Goal: Subscribe to service/newsletter

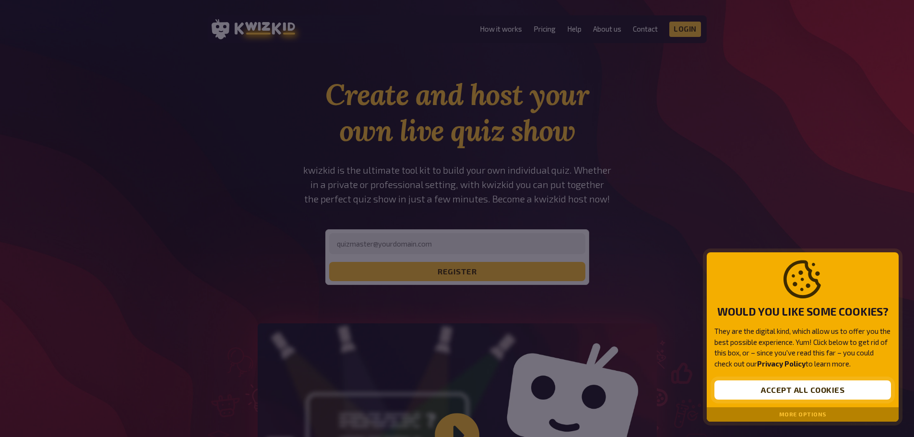
click at [732, 392] on button "Accept all cookies" at bounding box center [802, 389] width 177 height 19
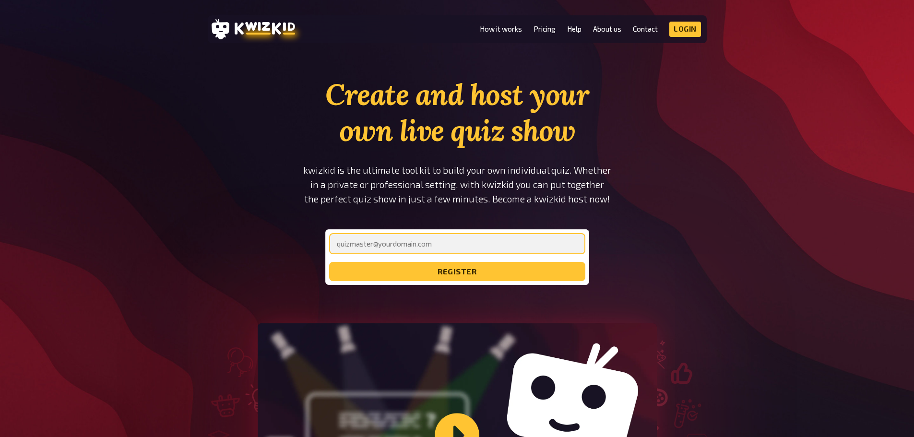
click at [456, 246] on input "email" at bounding box center [457, 243] width 256 height 21
type input "elise.dagois@hotmail.fr"
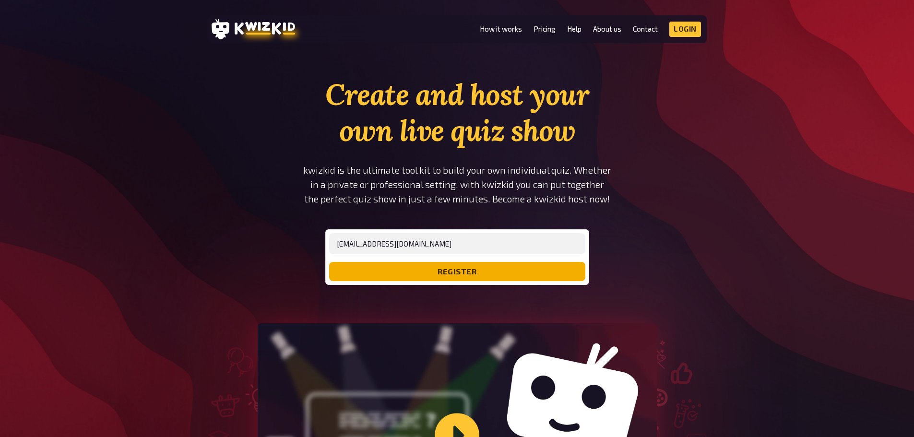
click at [414, 274] on button "register" at bounding box center [457, 271] width 256 height 19
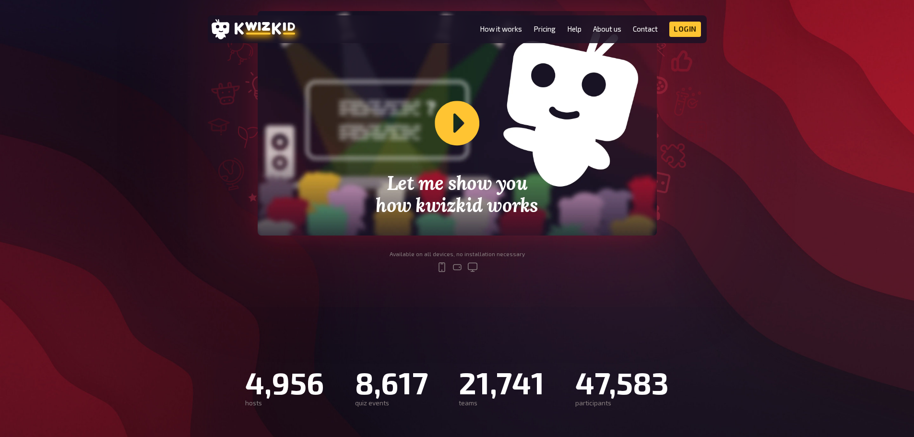
scroll to position [251, 0]
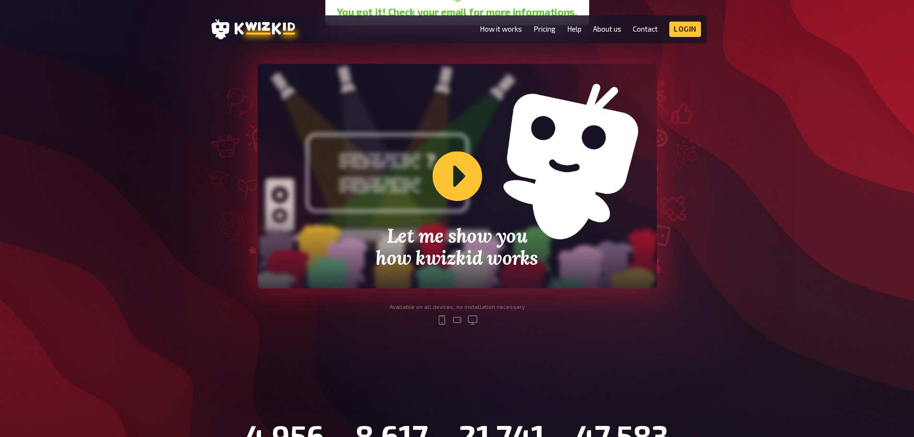
click at [440, 175] on div "Let me show you how kwizkid works" at bounding box center [457, 176] width 399 height 224
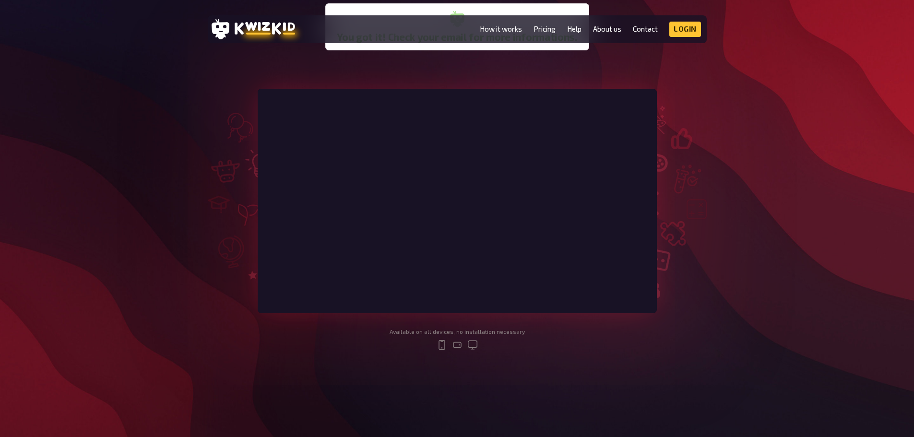
scroll to position [225, 0]
click at [543, 30] on link "Pricing" at bounding box center [544, 29] width 22 height 8
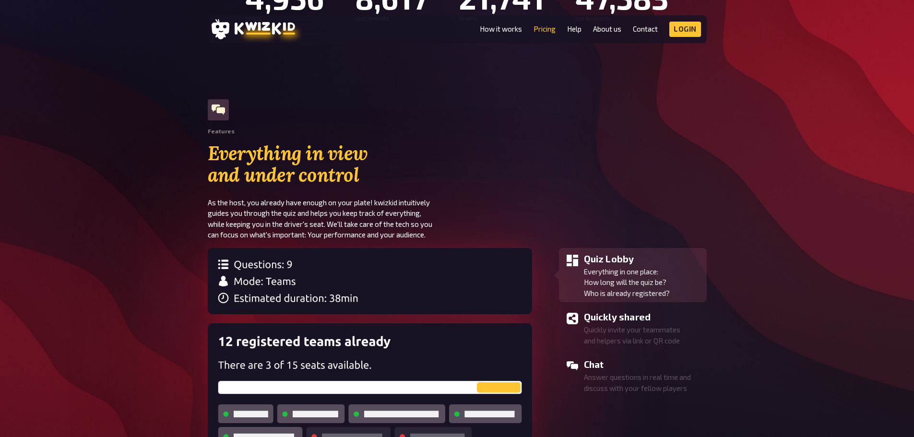
scroll to position [696, 0]
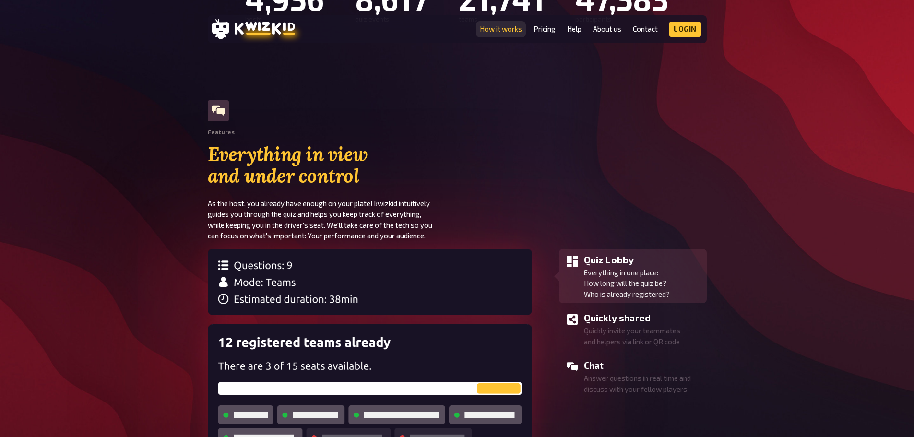
click at [491, 29] on link "How it works" at bounding box center [501, 29] width 42 height 8
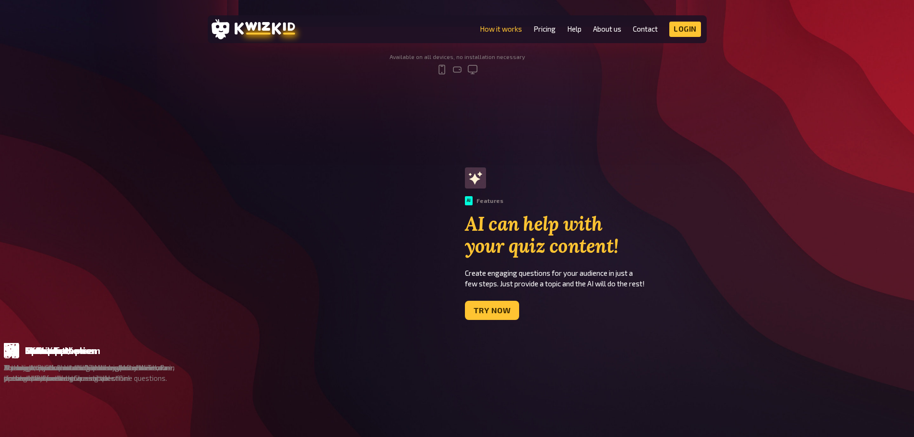
scroll to position [445, 0]
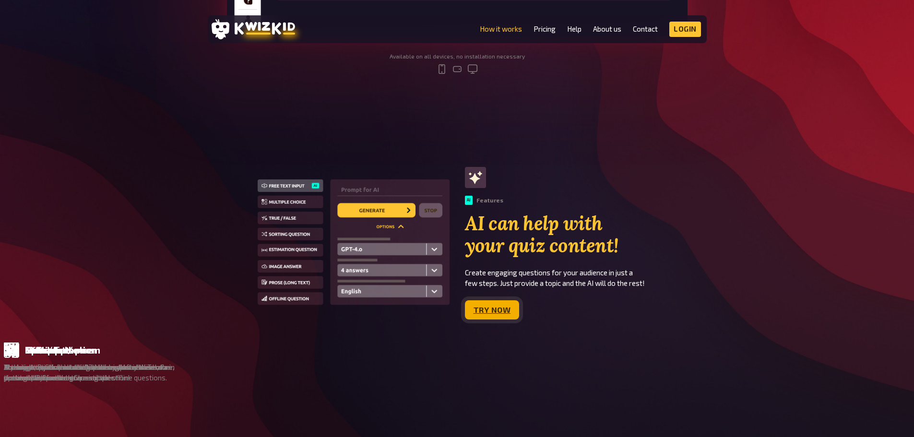
click at [479, 318] on link "Try now" at bounding box center [492, 309] width 55 height 19
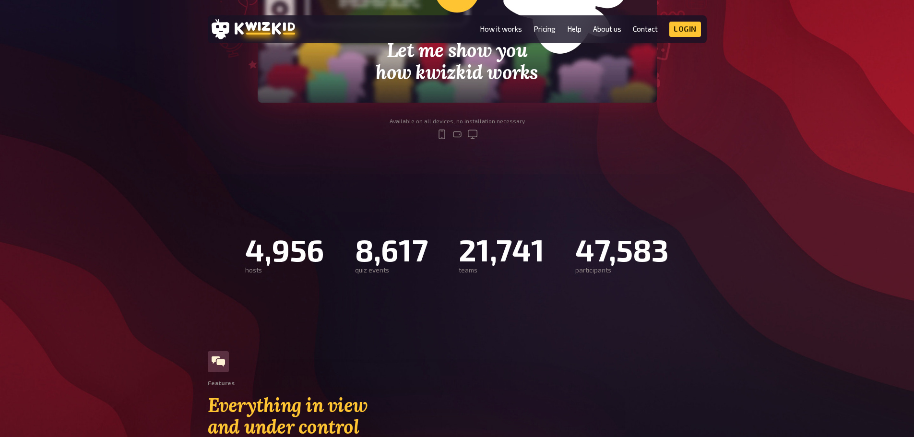
scroll to position [696, 0]
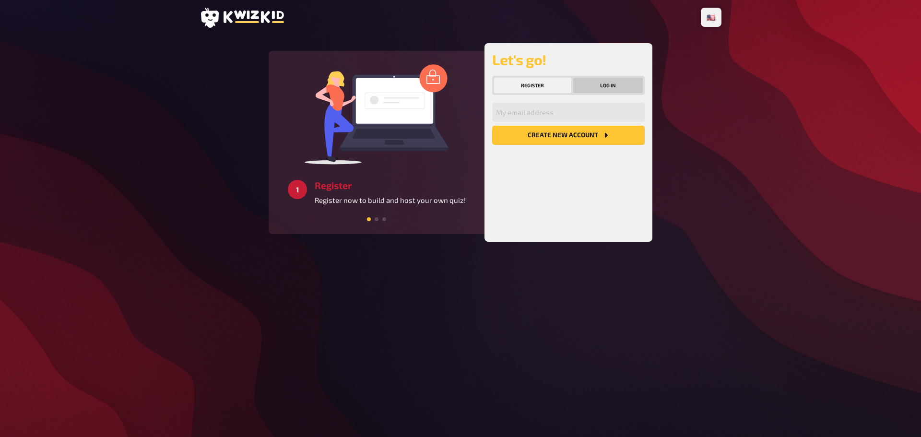
click at [601, 85] on button "Log in" at bounding box center [608, 85] width 70 height 15
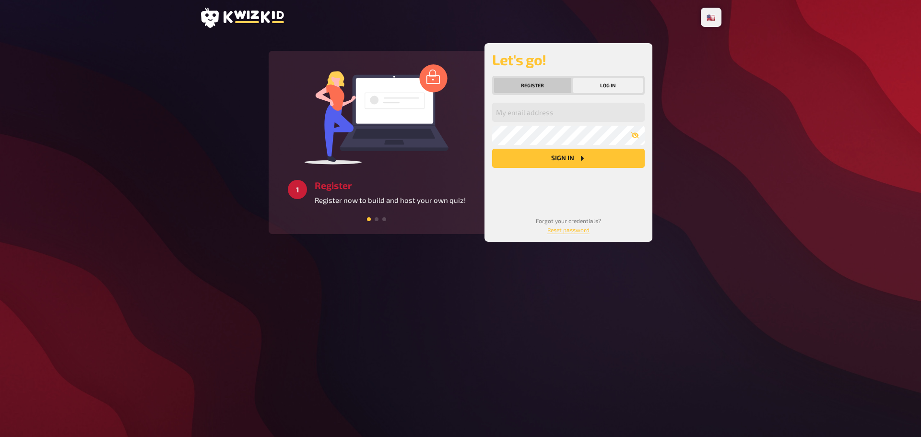
click at [523, 88] on button "Register" at bounding box center [532, 85] width 77 height 15
